Goal: Task Accomplishment & Management: Use online tool/utility

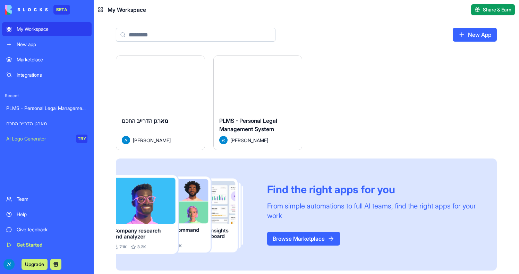
click at [148, 111] on div "Launch" at bounding box center [160, 83] width 88 height 55
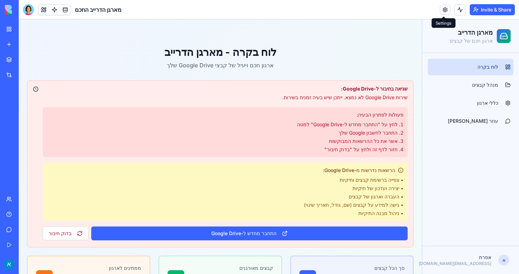
click at [444, 10] on link at bounding box center [445, 10] width 10 height 10
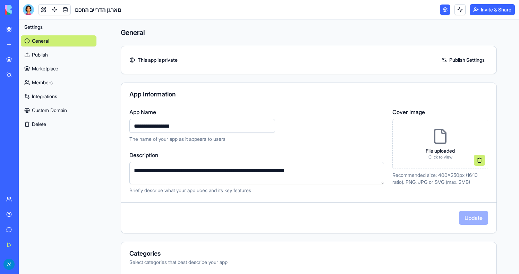
click at [54, 101] on link "Integrations" at bounding box center [59, 96] width 76 height 11
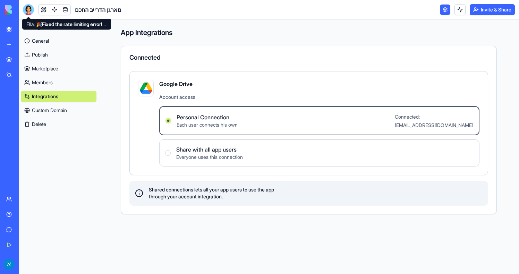
click at [28, 8] on div at bounding box center [28, 9] width 11 height 11
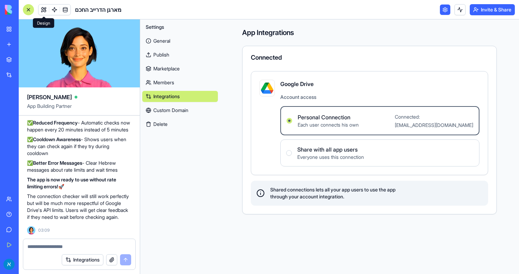
click at [46, 9] on link at bounding box center [43, 10] width 10 height 10
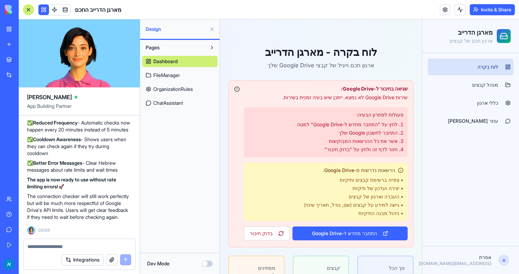
click at [42, 12] on button at bounding box center [43, 10] width 10 height 10
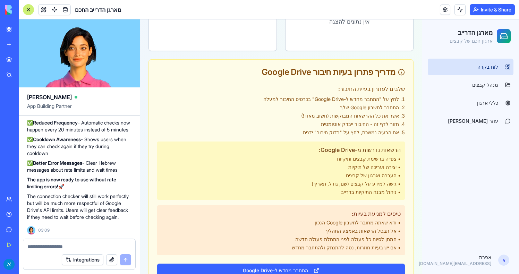
scroll to position [479, 0]
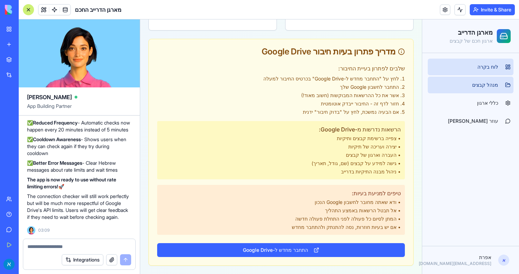
click at [489, 83] on span "מנהל קבצים" at bounding box center [485, 84] width 26 height 7
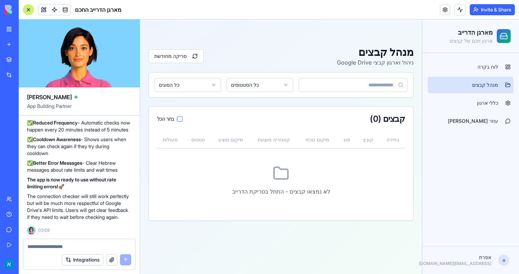
click at [488, 111] on ul "לוח בקרה מנהל קבצים כללי ארגון עוזר צ'אט" at bounding box center [471, 94] width 86 height 71
click at [183, 56] on button "סריקה מחודשת" at bounding box center [175, 56] width 55 height 14
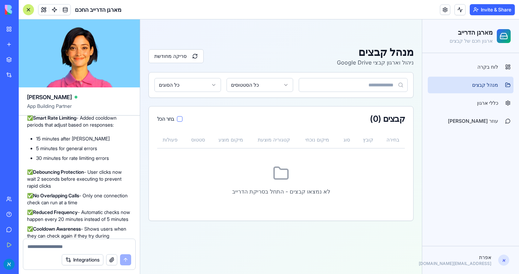
scroll to position [2497, 0]
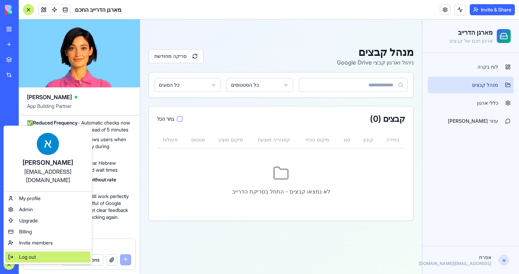
click at [21, 253] on div "Log out" at bounding box center [47, 256] width 85 height 11
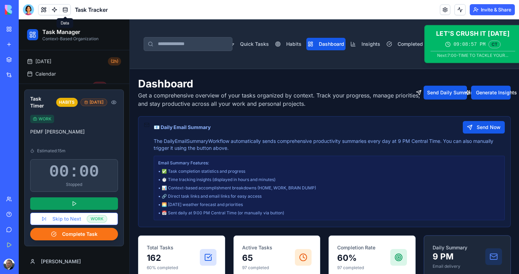
scroll to position [12, 0]
